Goal: Task Accomplishment & Management: Manage account settings

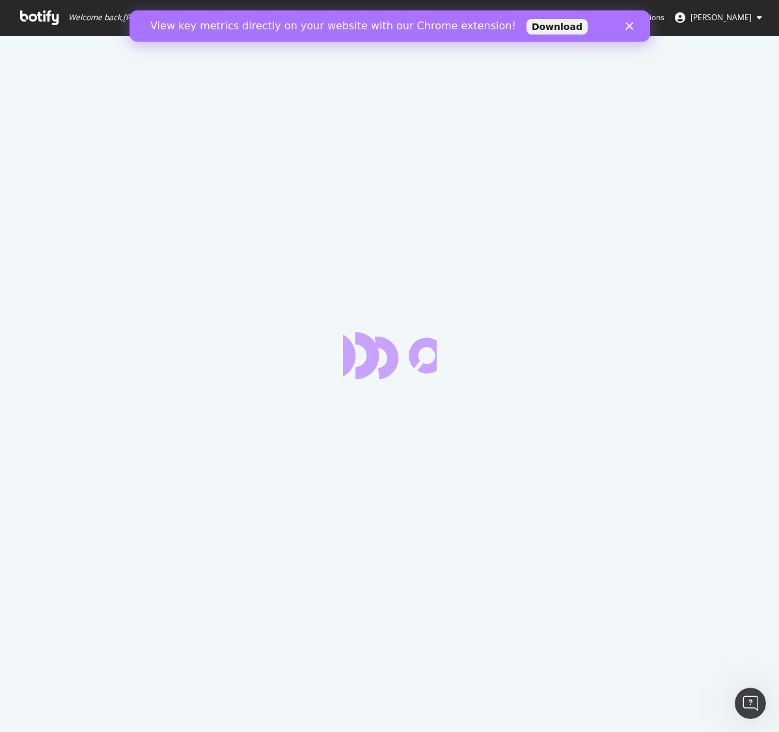
click at [632, 27] on icon "Close" at bounding box center [629, 26] width 8 height 8
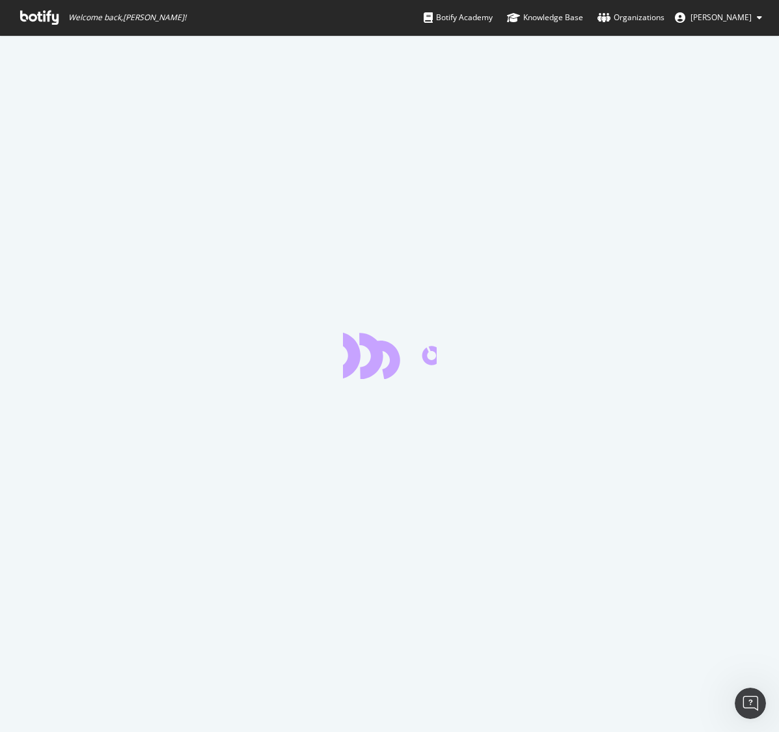
click at [40, 15] on icon at bounding box center [39, 17] width 38 height 14
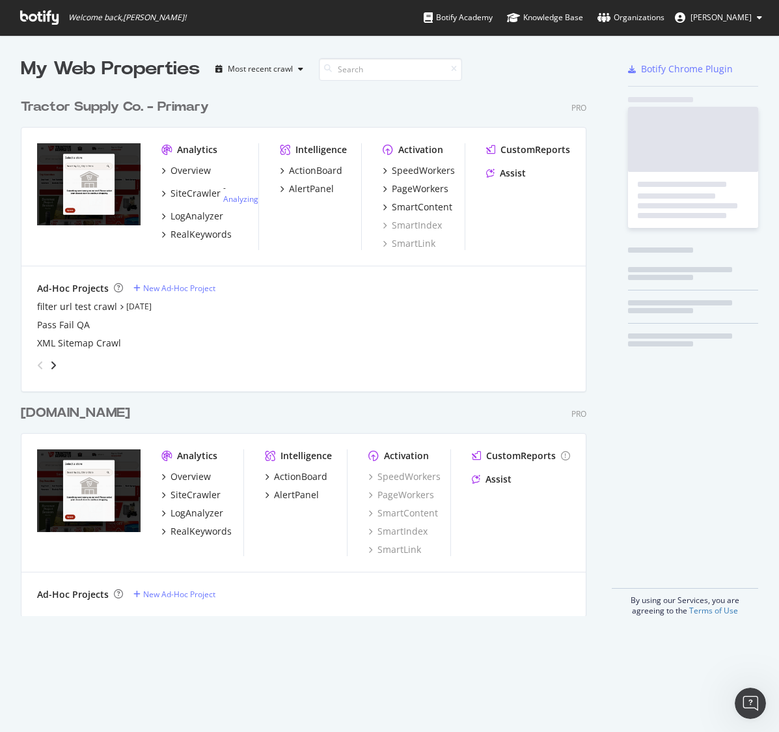
scroll to position [534, 576]
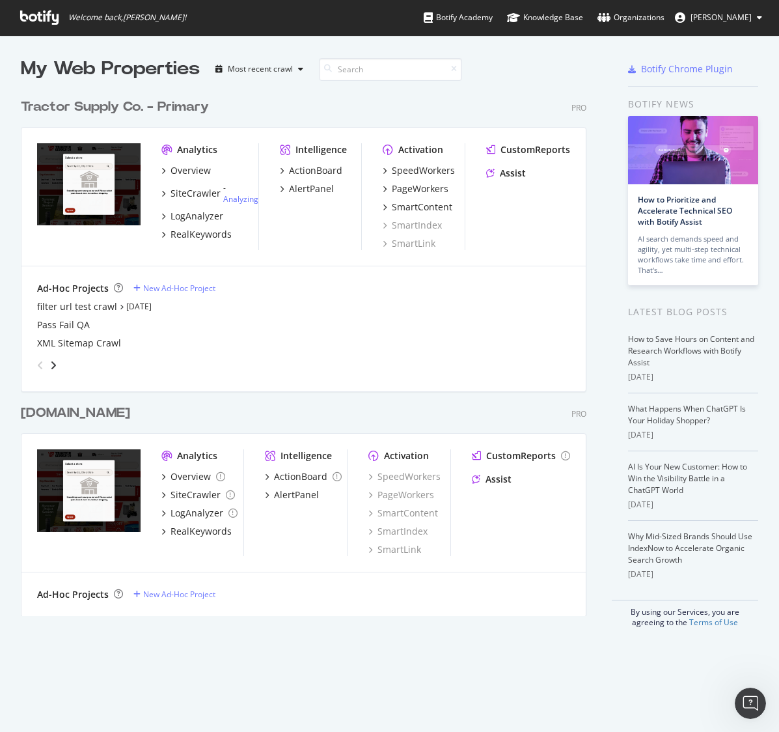
click at [113, 105] on div "Tractor Supply Co. - Primary" at bounding box center [115, 107] width 188 height 19
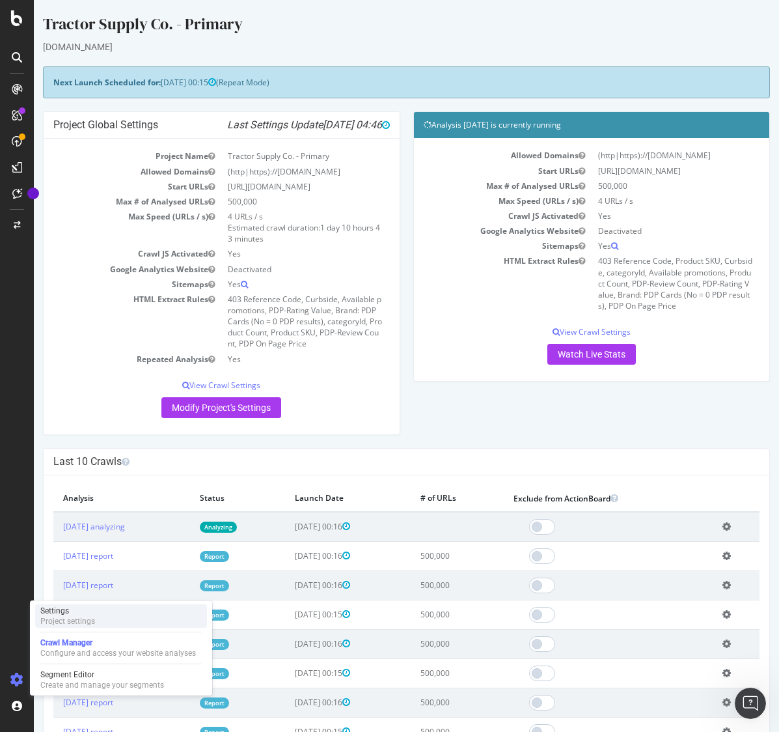
click at [89, 617] on div "Project settings" at bounding box center [67, 621] width 55 height 10
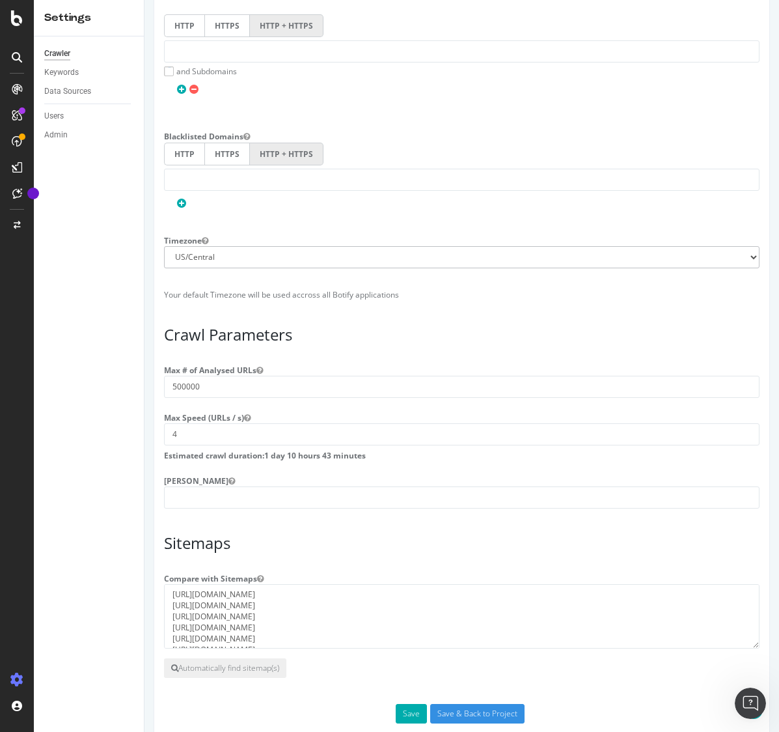
scroll to position [805, 0]
